Goal: Information Seeking & Learning: Check status

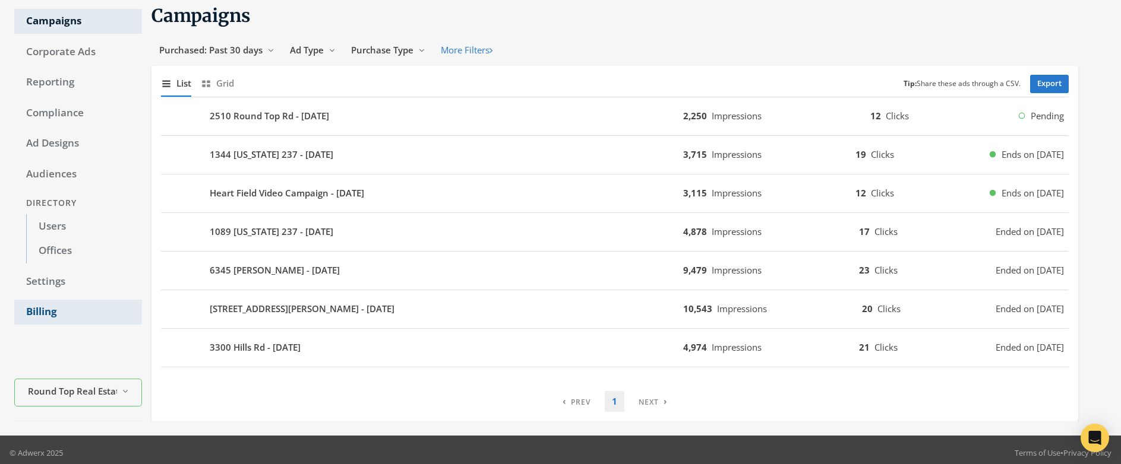
scroll to position [45, 0]
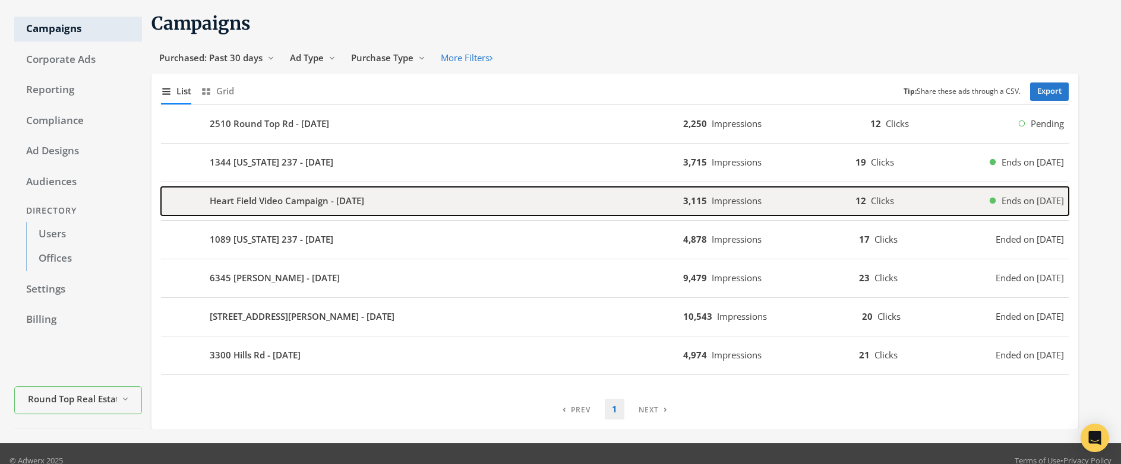
click at [304, 202] on b "Heart Field Video Campaign - [DATE]" at bounding box center [287, 201] width 154 height 14
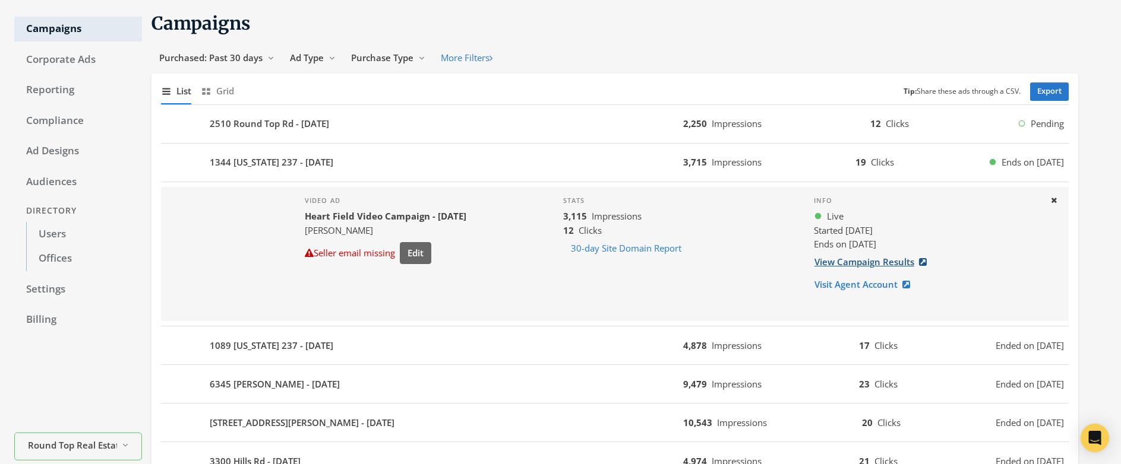
click at [880, 263] on link "View Campaign Results" at bounding box center [874, 262] width 121 height 22
click at [217, 59] on span "Purchased: Past 30 days" at bounding box center [210, 58] width 103 height 12
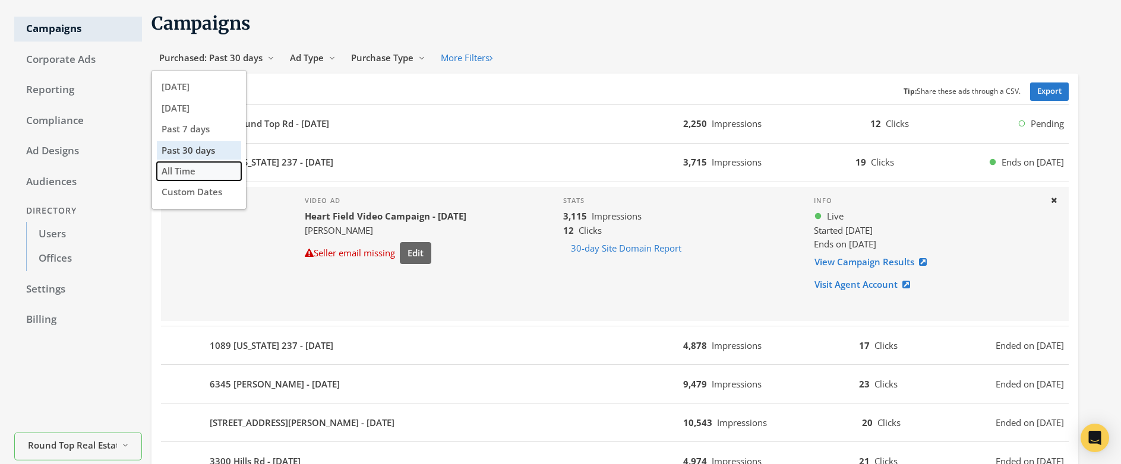
click at [186, 170] on span "All Time" at bounding box center [179, 171] width 34 height 12
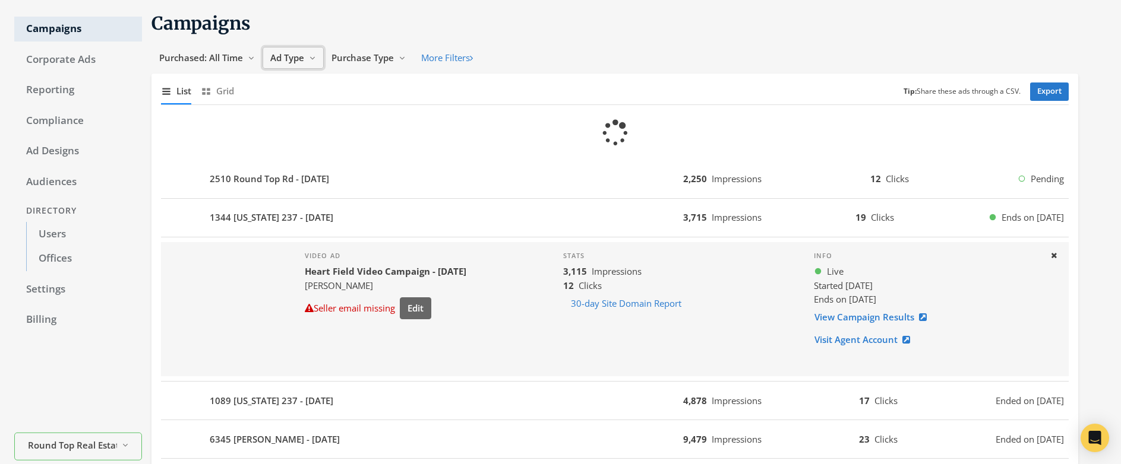
click at [290, 56] on span "Ad Type" at bounding box center [287, 58] width 34 height 12
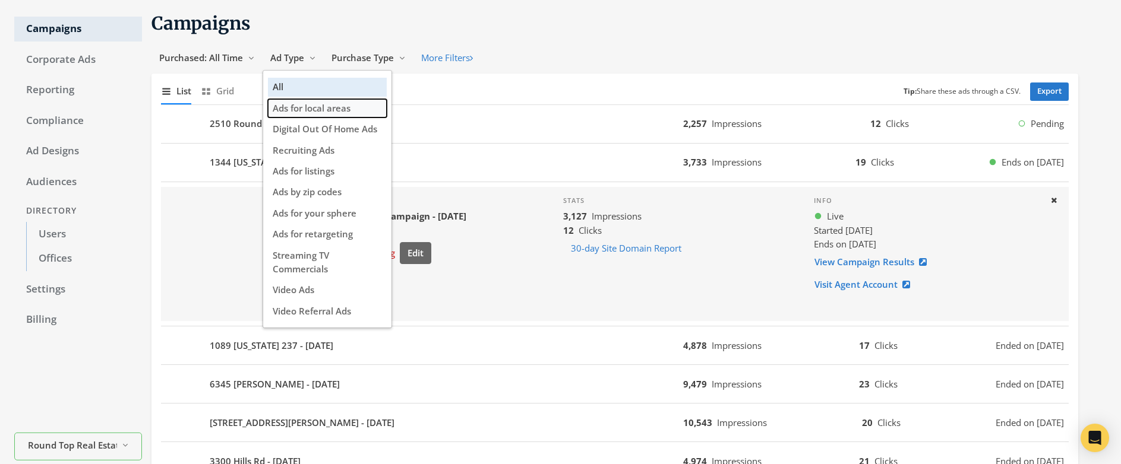
click at [328, 110] on span "Ads for local areas" at bounding box center [312, 108] width 78 height 12
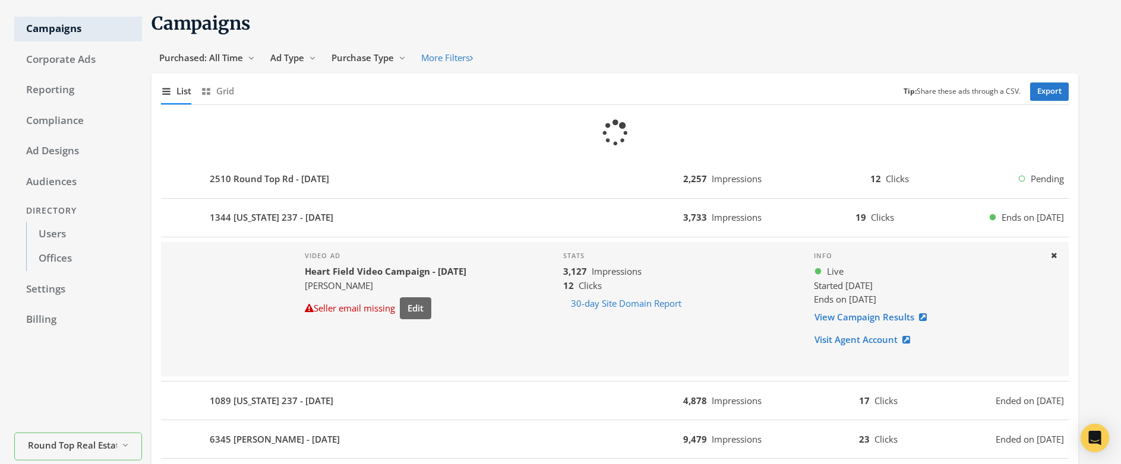
scroll to position [11, 0]
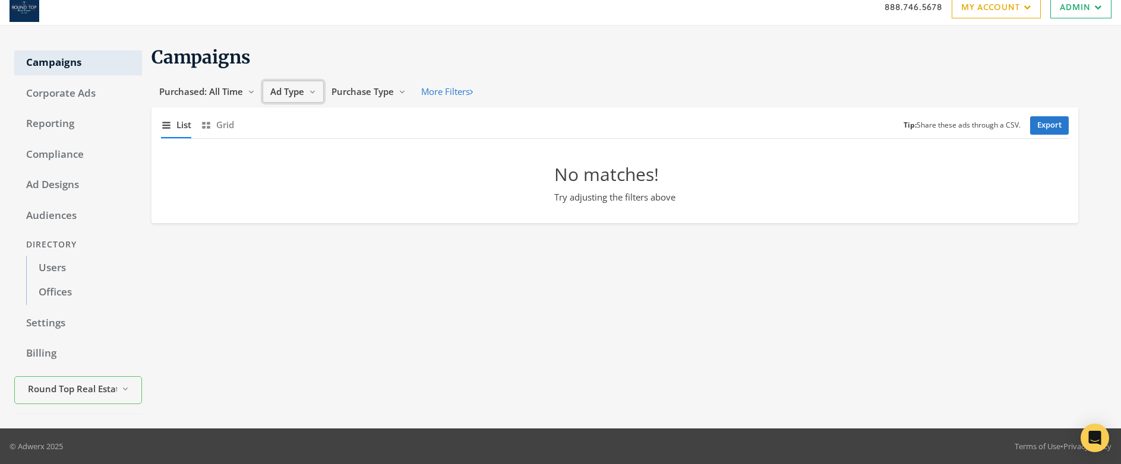
click at [283, 87] on span "Ad Type" at bounding box center [287, 92] width 34 height 12
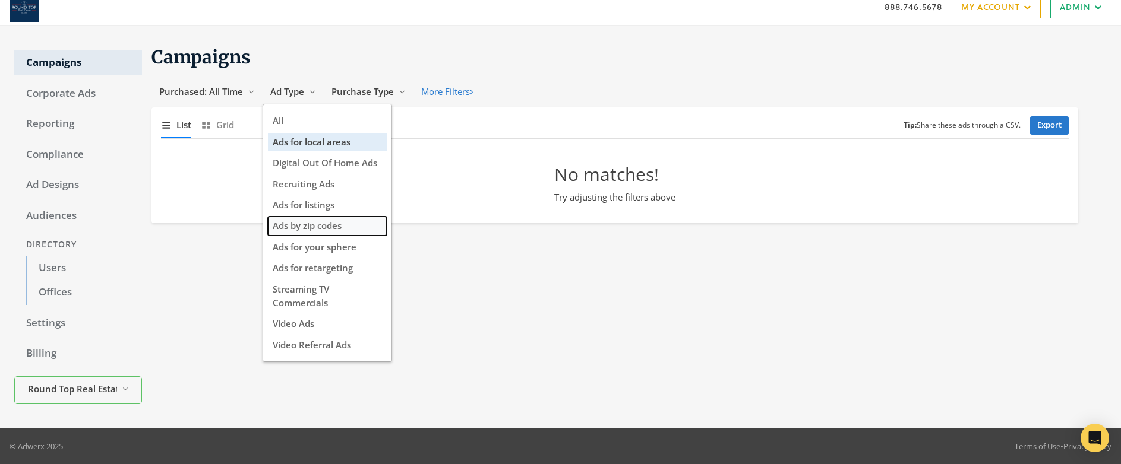
click at [321, 226] on span "Ads by zip codes" at bounding box center [307, 226] width 69 height 12
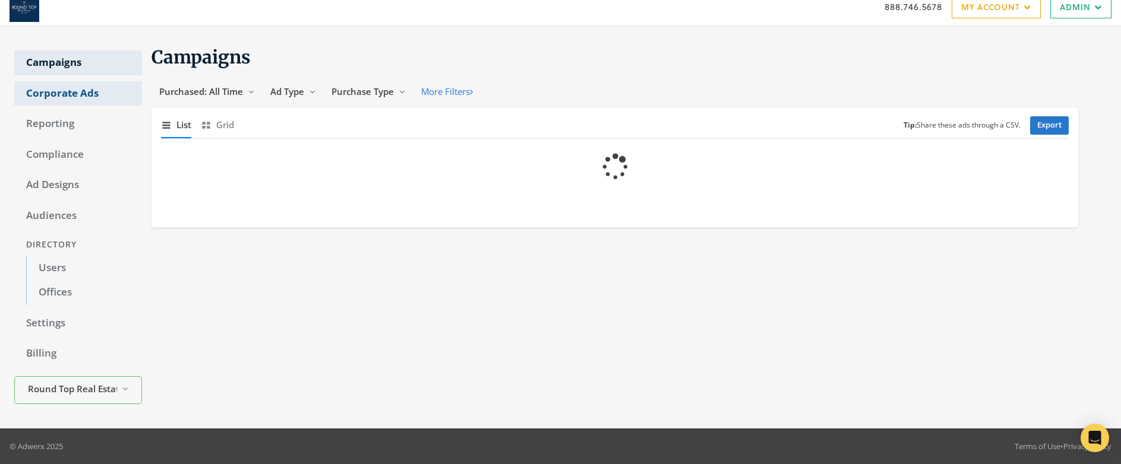
click at [73, 90] on link "Corporate Ads" at bounding box center [78, 93] width 128 height 25
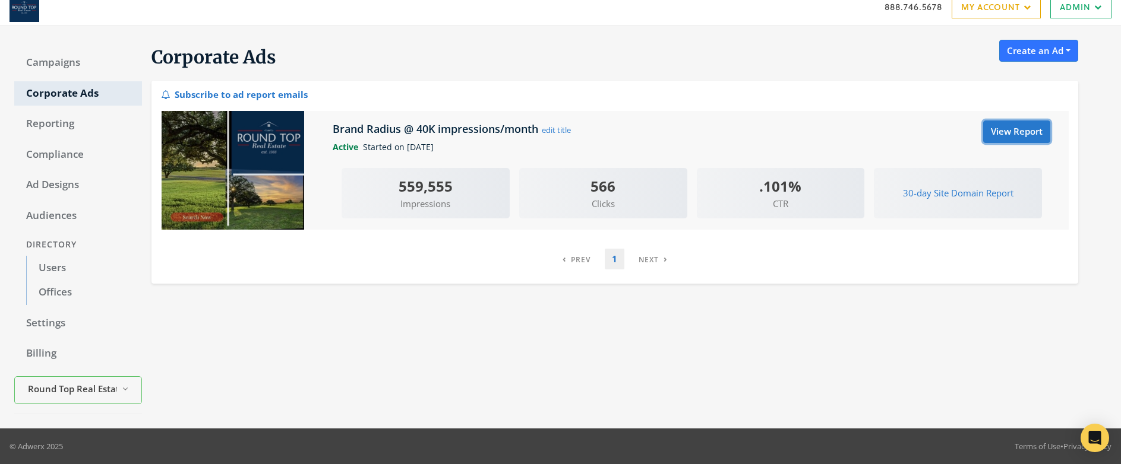
click at [1015, 135] on link "View Report" at bounding box center [1016, 132] width 67 height 22
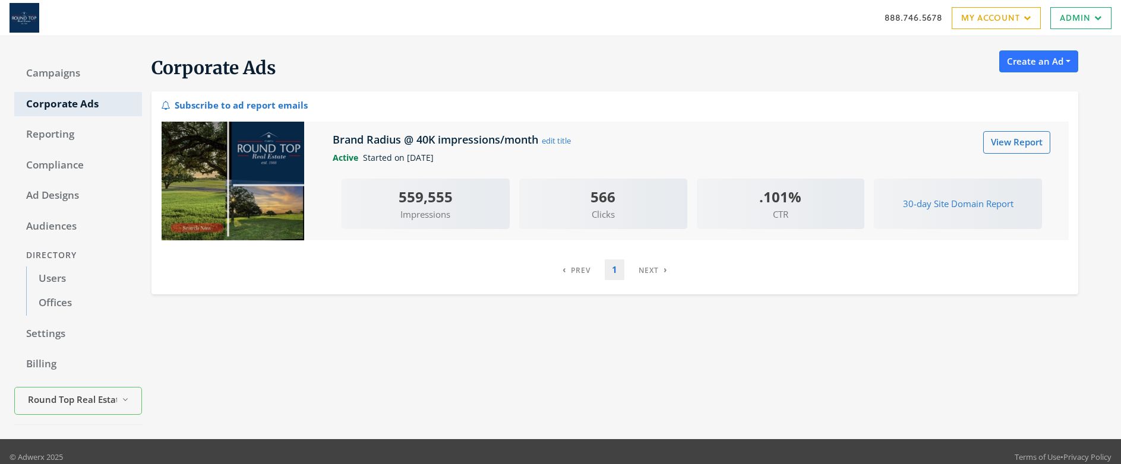
scroll to position [11, 0]
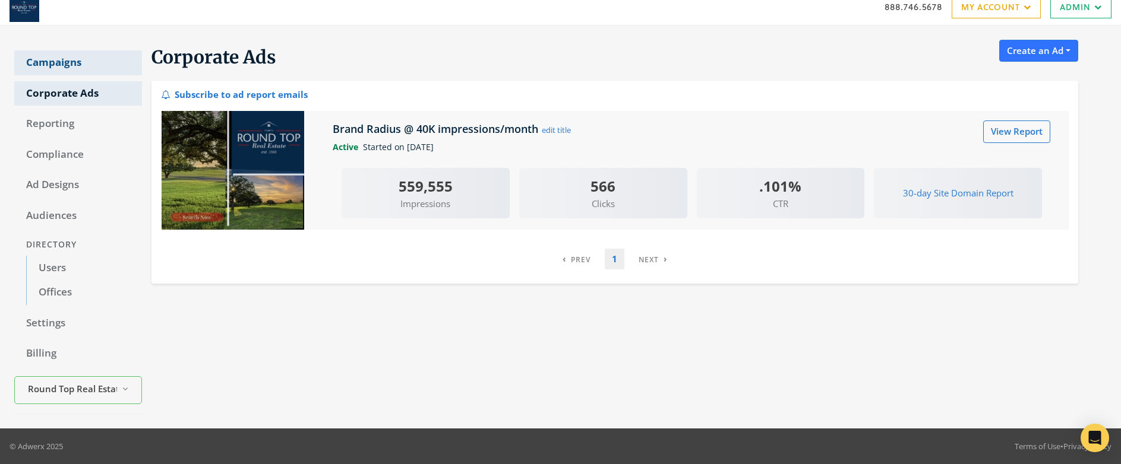
click at [65, 64] on link "Campaigns" at bounding box center [78, 62] width 128 height 25
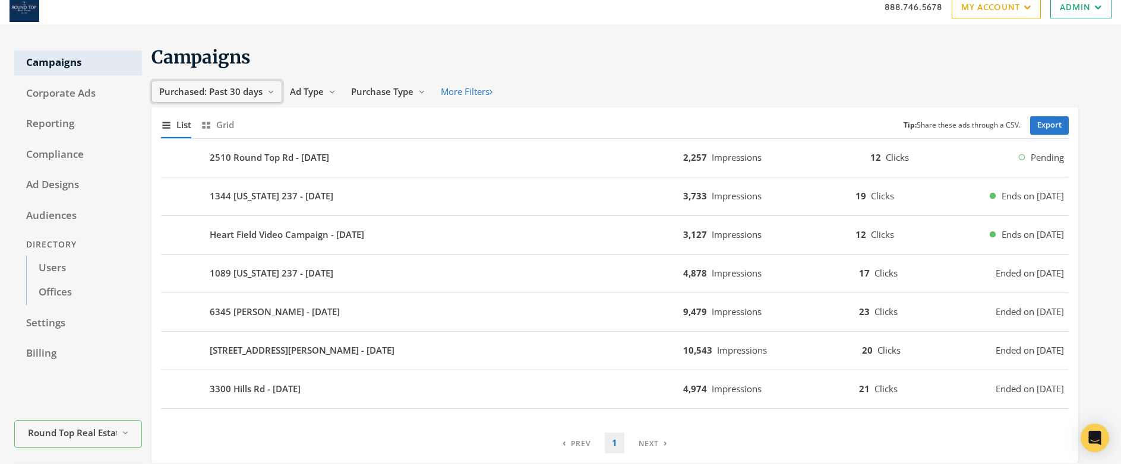
click at [242, 90] on span "Purchased: Past 30 days" at bounding box center [210, 92] width 103 height 12
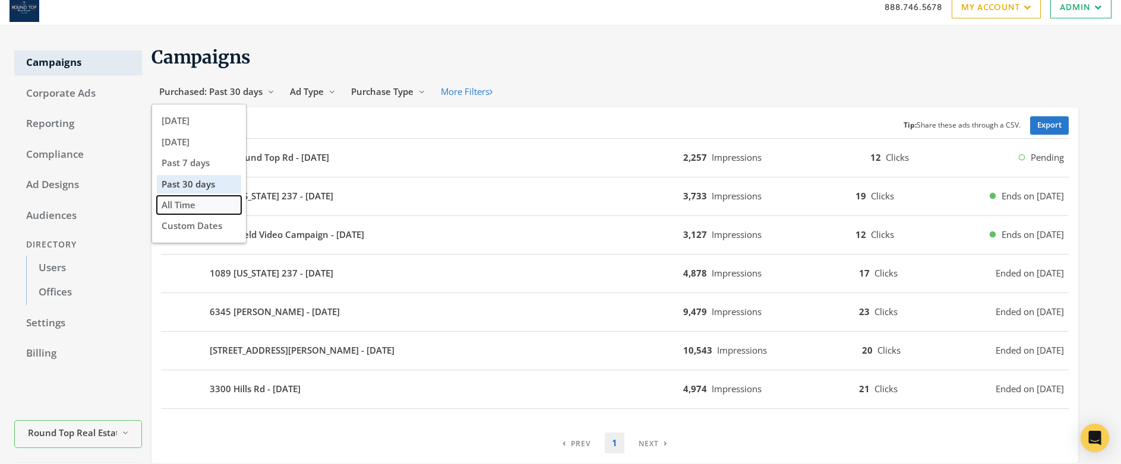
click at [192, 204] on span "All Time" at bounding box center [179, 205] width 34 height 12
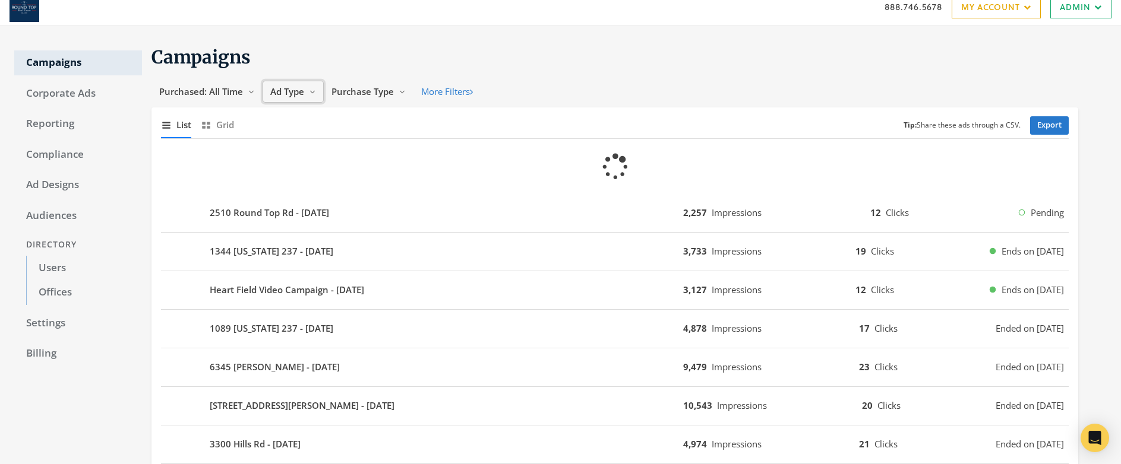
click at [289, 87] on span "Ad Type" at bounding box center [287, 92] width 34 height 12
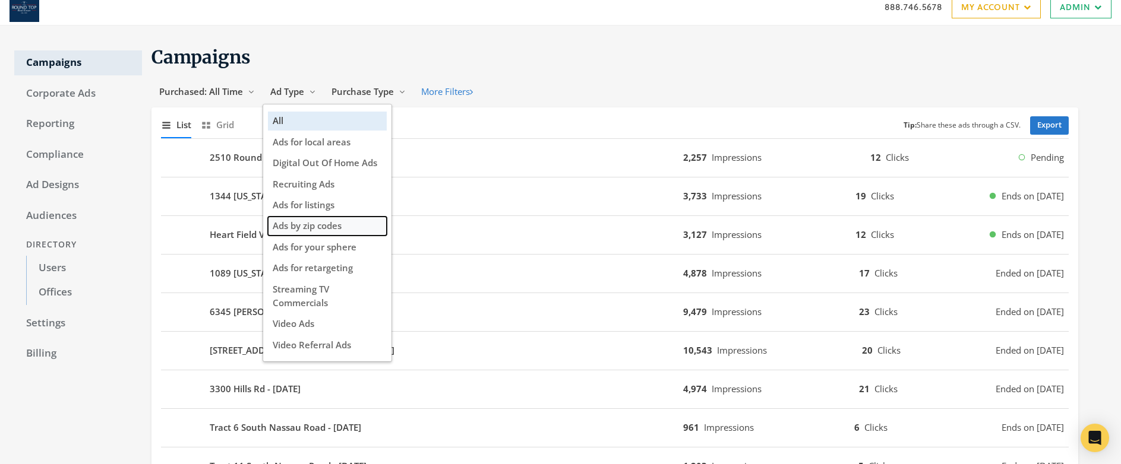
click at [325, 228] on span "Ads by zip codes" at bounding box center [307, 226] width 69 height 12
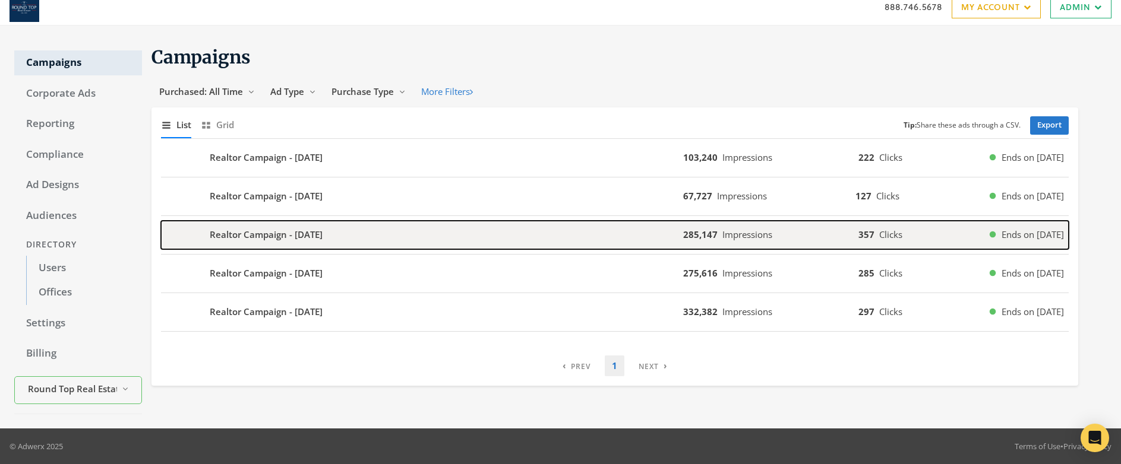
click at [322, 231] on b "Realtor Campaign - 2024-11-07" at bounding box center [266, 235] width 113 height 14
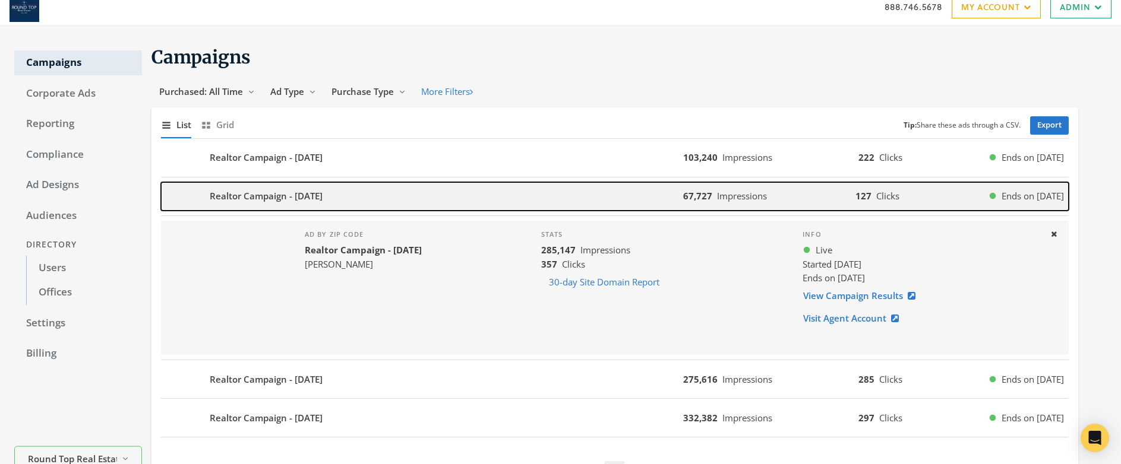
click at [322, 203] on b "Realtor Campaign - 2024-11-22" at bounding box center [266, 196] width 113 height 14
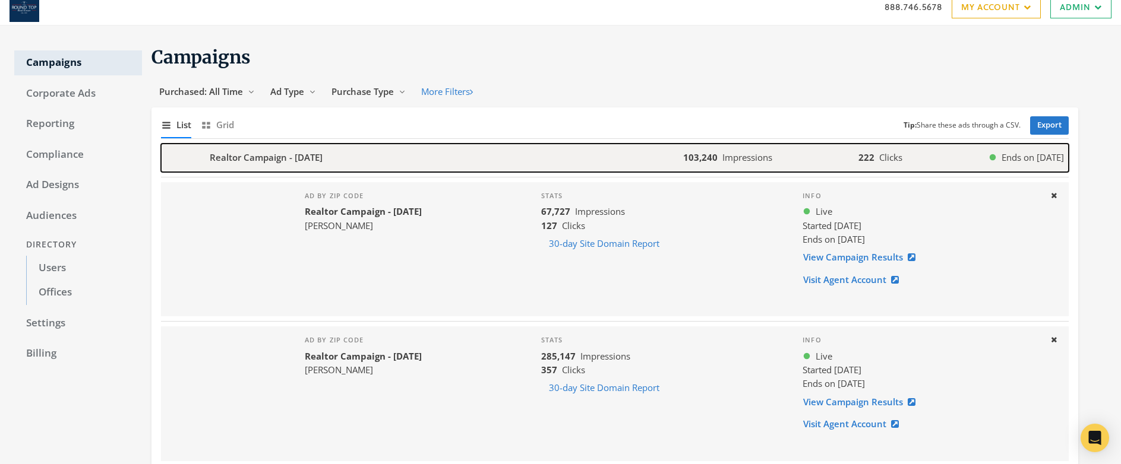
click at [345, 165] on div "Realtor Campaign - 2025-02-12" at bounding box center [422, 158] width 522 height 29
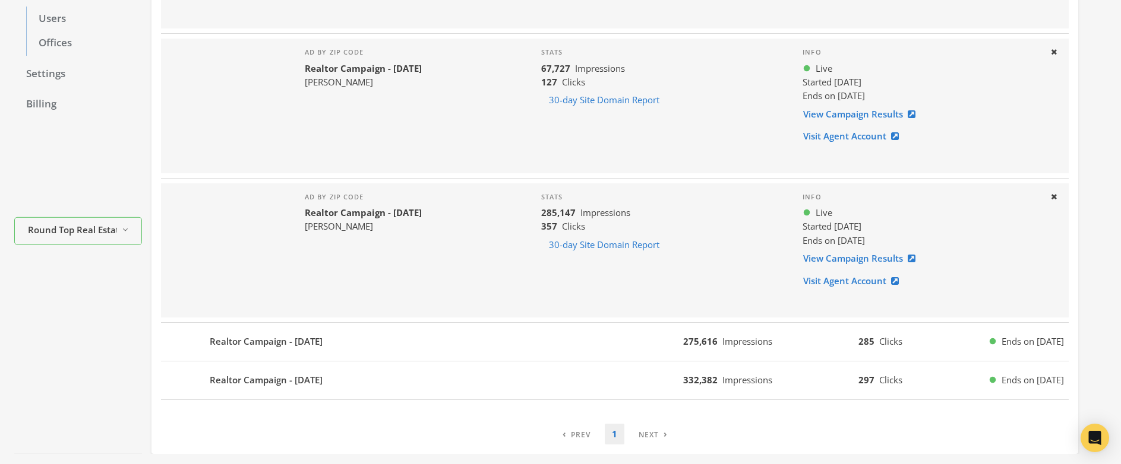
scroll to position [300, 0]
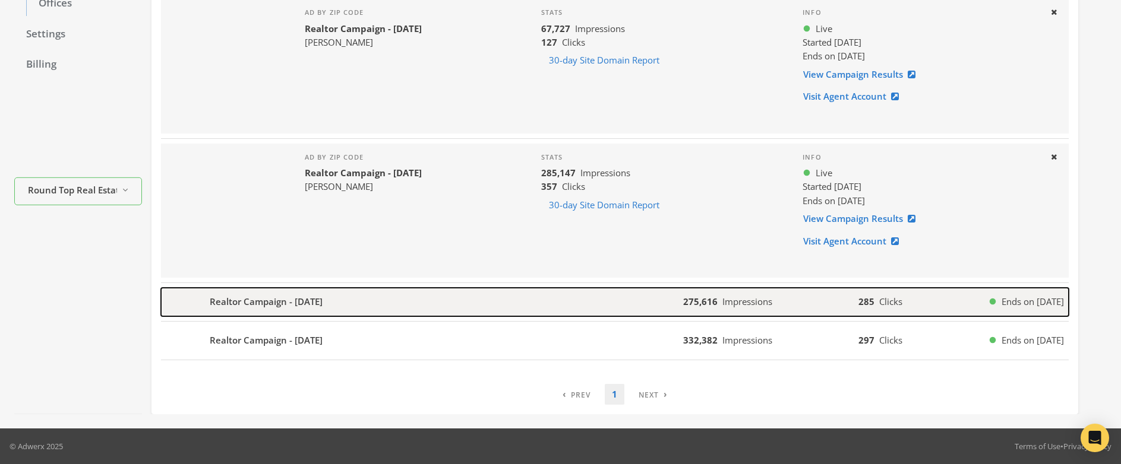
click at [343, 302] on div "Realtor Campaign - 2024-11-07" at bounding box center [422, 302] width 522 height 29
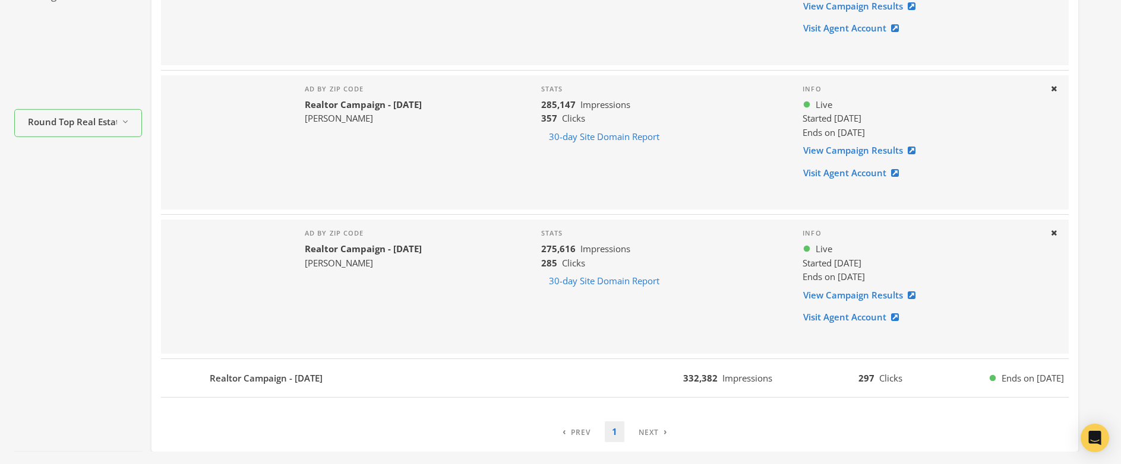
scroll to position [406, 0]
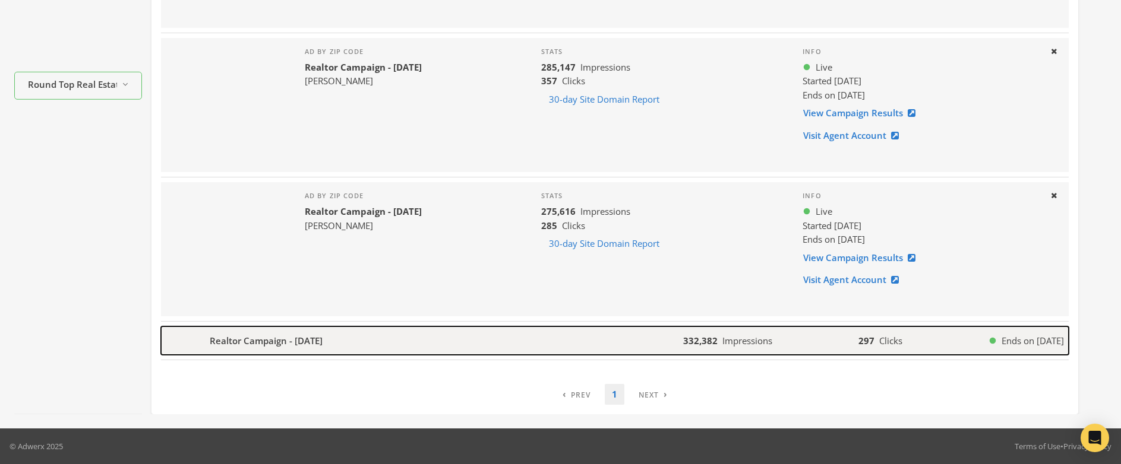
click at [341, 342] on div "Realtor Campaign - 2024-11-07" at bounding box center [422, 341] width 522 height 29
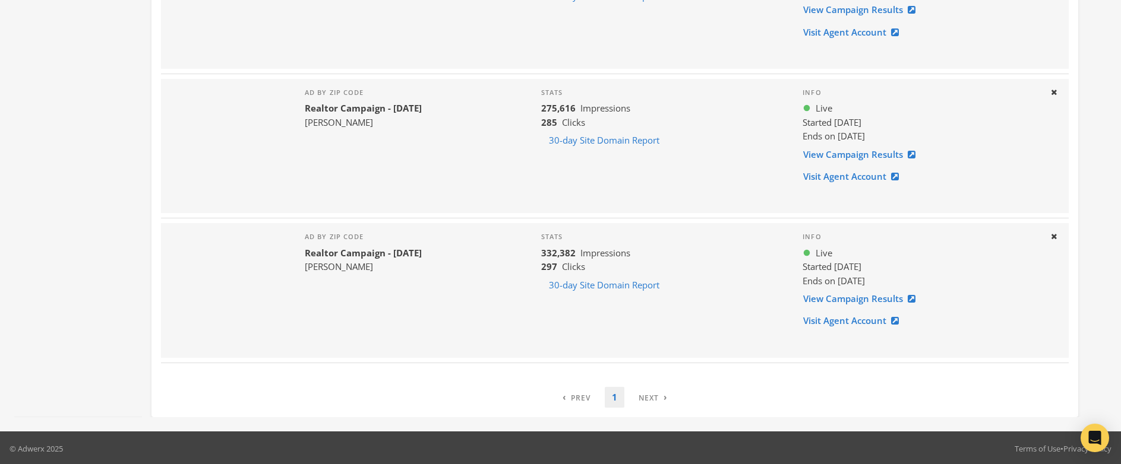
scroll to position [507, 0]
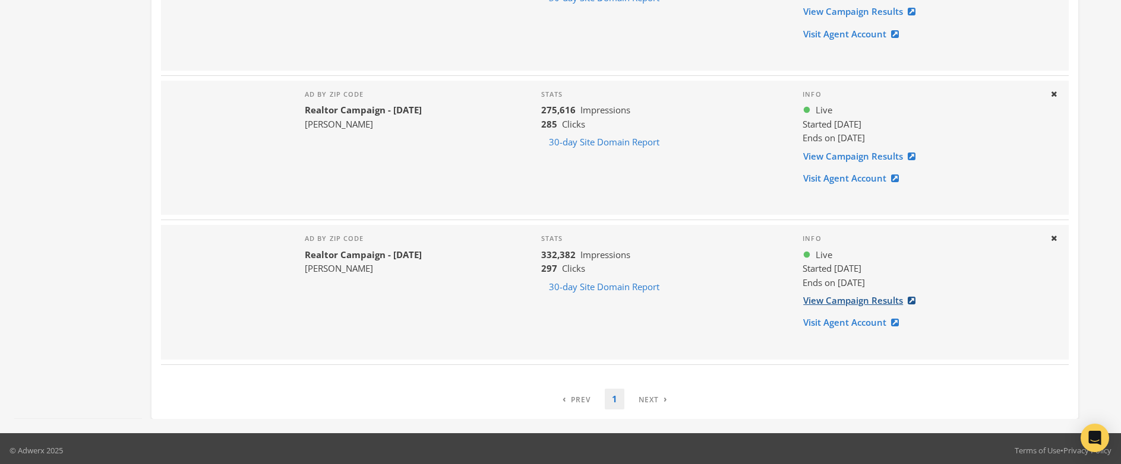
click at [859, 303] on link "View Campaign Results" at bounding box center [862, 301] width 121 height 22
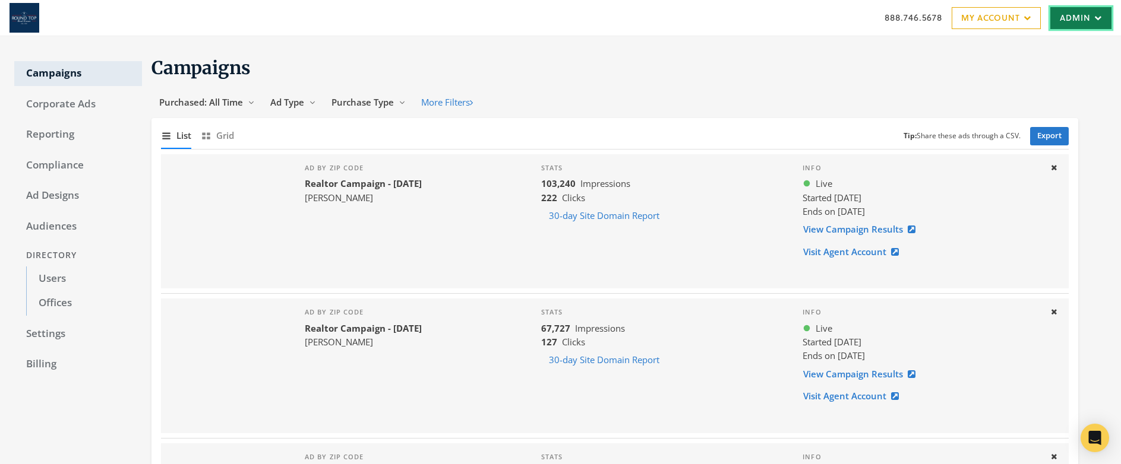
click at [1078, 24] on link "Admin" at bounding box center [1080, 18] width 61 height 22
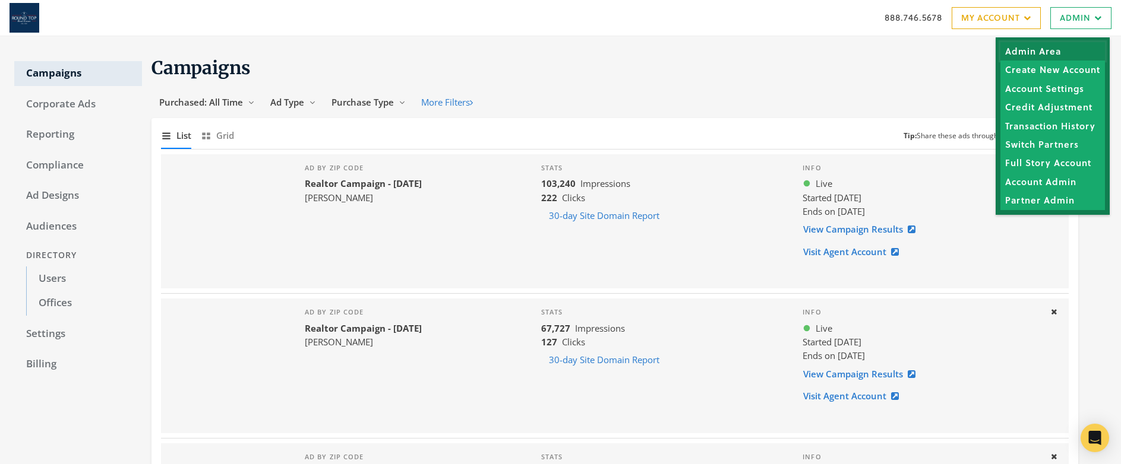
click at [1038, 52] on link "Admin Area" at bounding box center [1052, 51] width 105 height 18
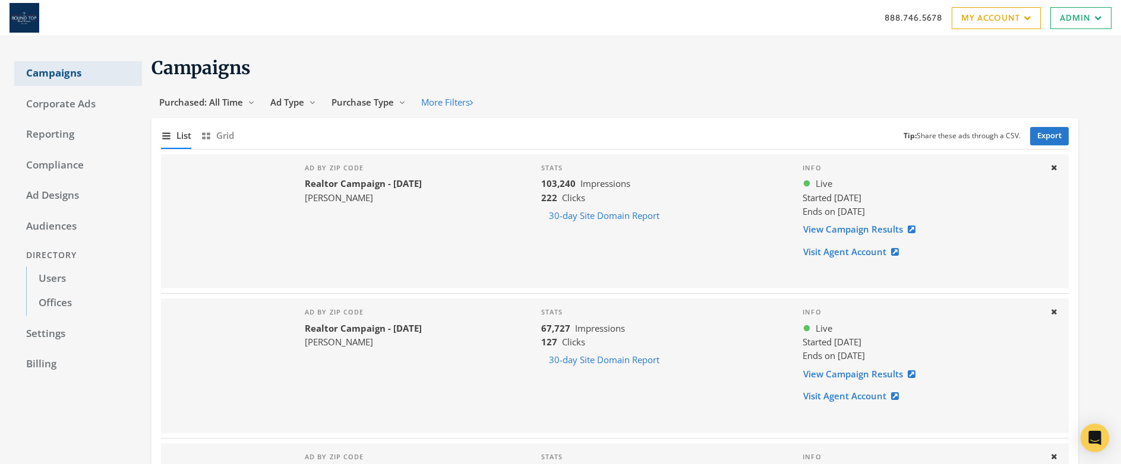
click at [44, 74] on link "Campaigns" at bounding box center [78, 73] width 128 height 25
click at [292, 101] on span "Ad Type" at bounding box center [287, 102] width 34 height 12
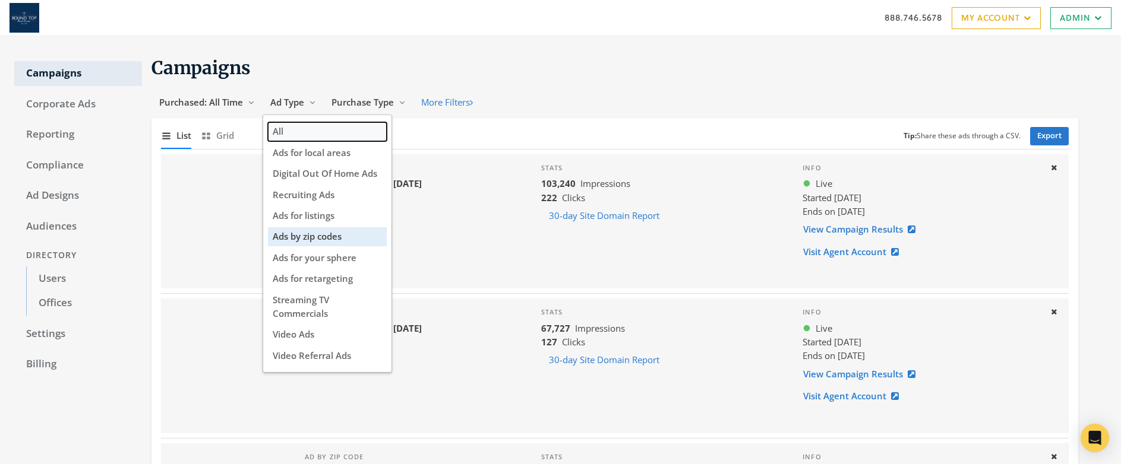
click at [290, 129] on button "All" at bounding box center [327, 131] width 119 height 18
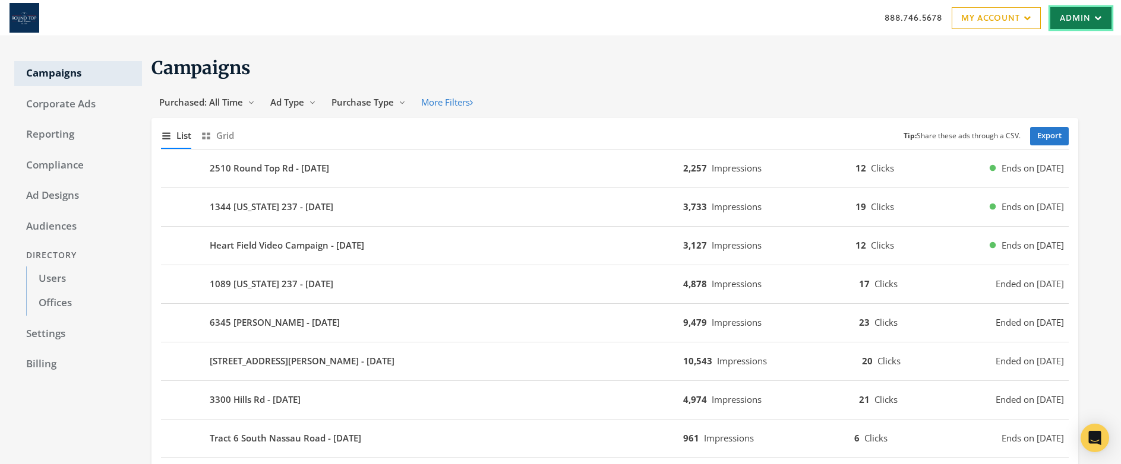
click at [1068, 23] on link "Admin" at bounding box center [1080, 18] width 61 height 22
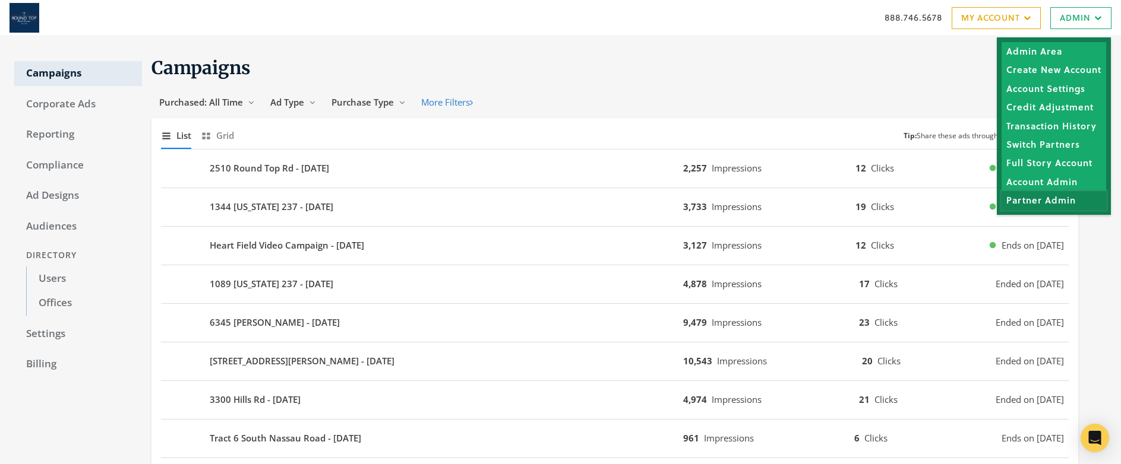
click at [1059, 200] on link "Partner Admin" at bounding box center [1053, 200] width 105 height 18
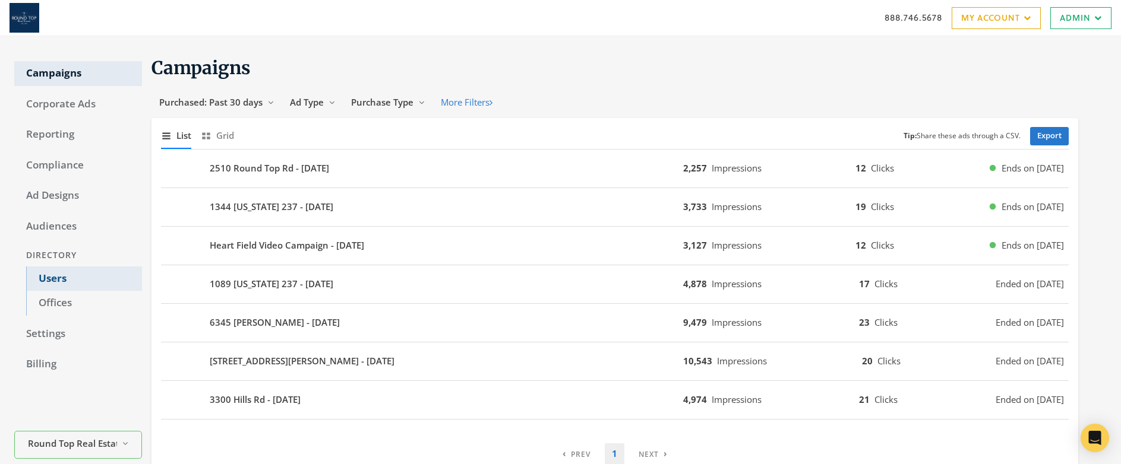
click at [52, 279] on link "Users" at bounding box center [84, 279] width 116 height 25
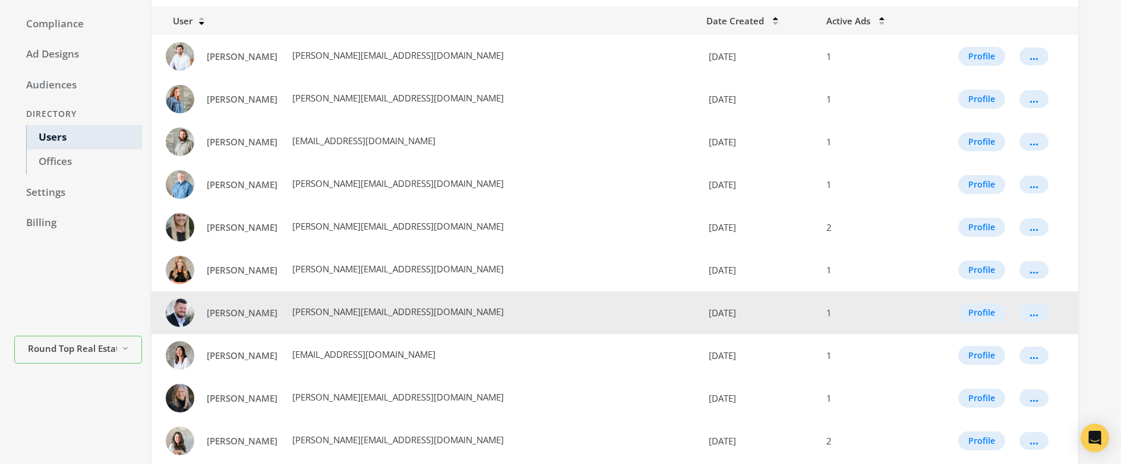
scroll to position [190, 0]
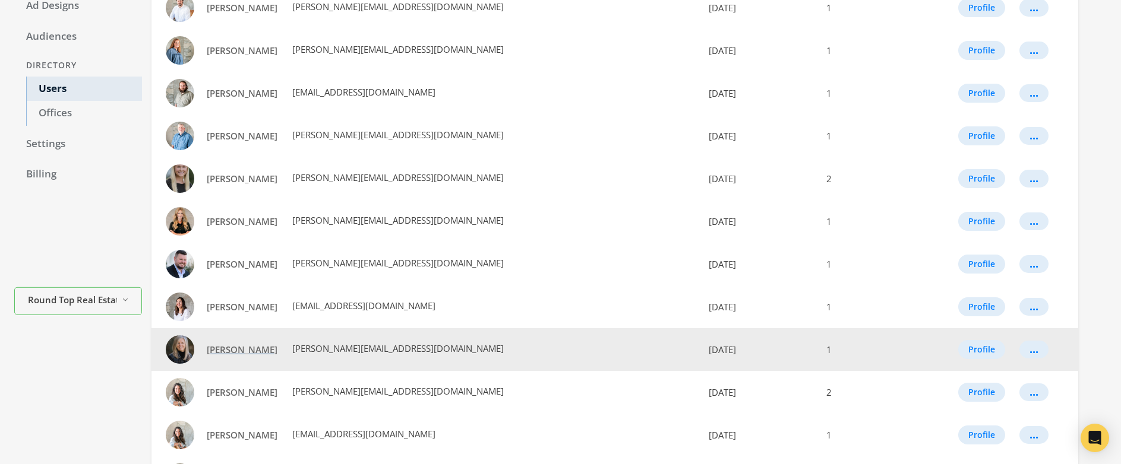
click at [233, 347] on span "[PERSON_NAME]" at bounding box center [242, 350] width 71 height 12
